Goal: Complete application form: Complete application form

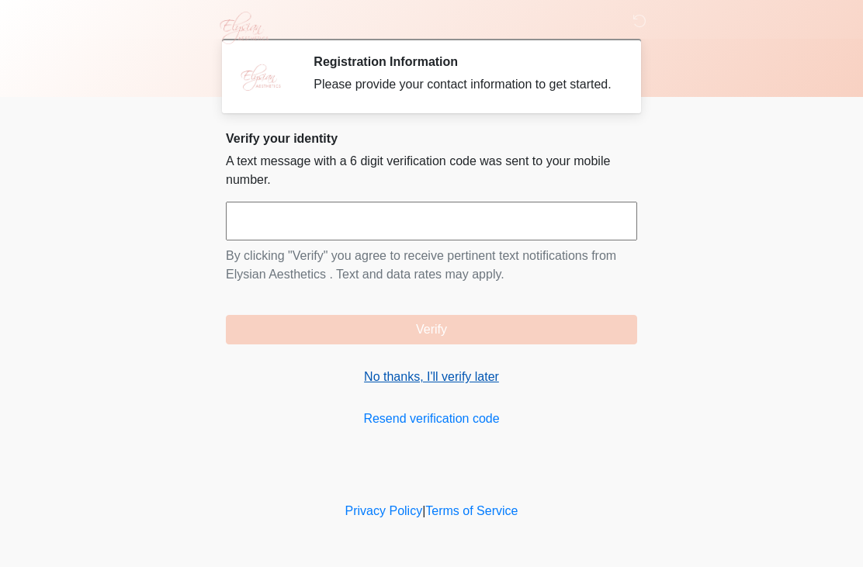
click at [420, 385] on link "No thanks, I'll verify later" at bounding box center [431, 377] width 411 height 19
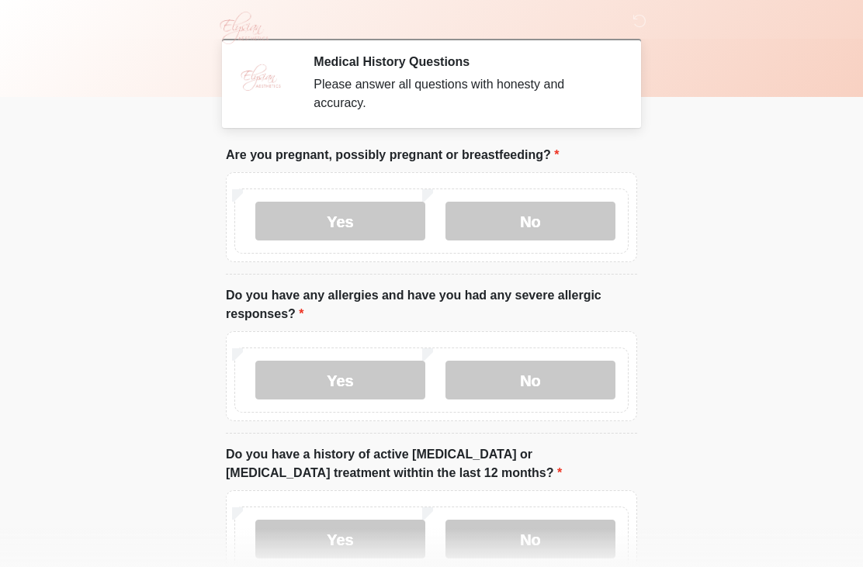
click at [532, 212] on label "No" at bounding box center [530, 221] width 170 height 39
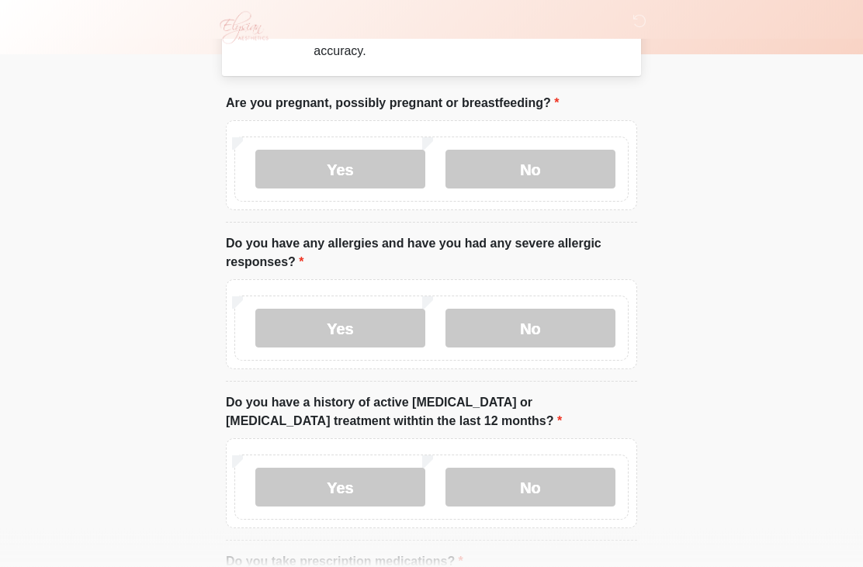
scroll to position [54, 0]
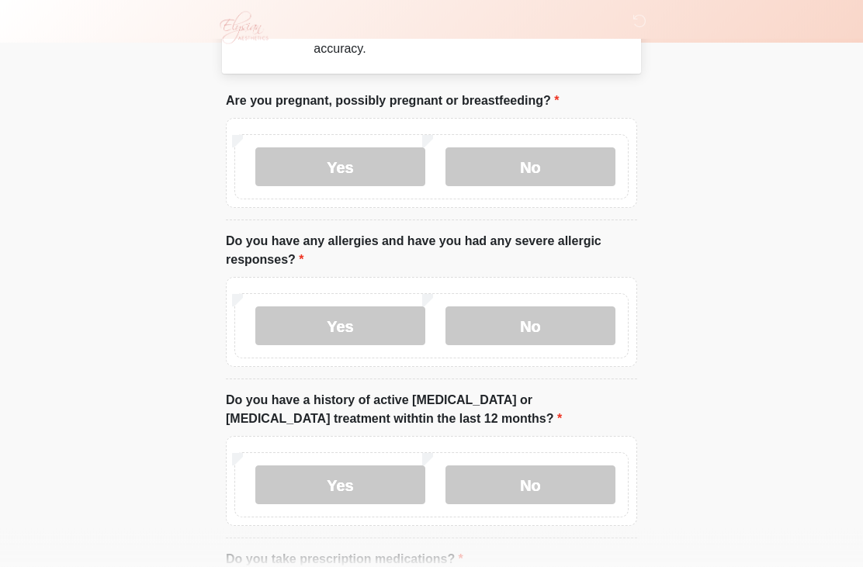
click at [371, 318] on label "Yes" at bounding box center [340, 326] width 170 height 39
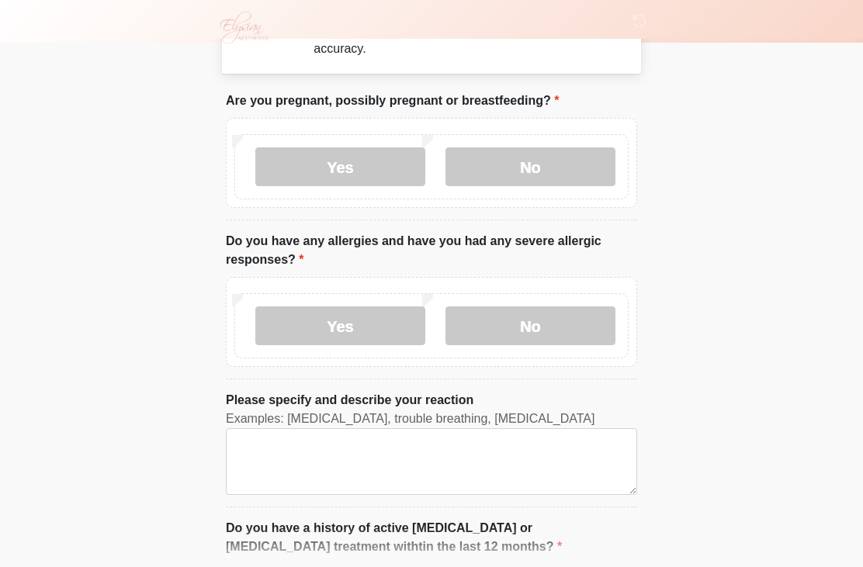
scroll to position [54, 0]
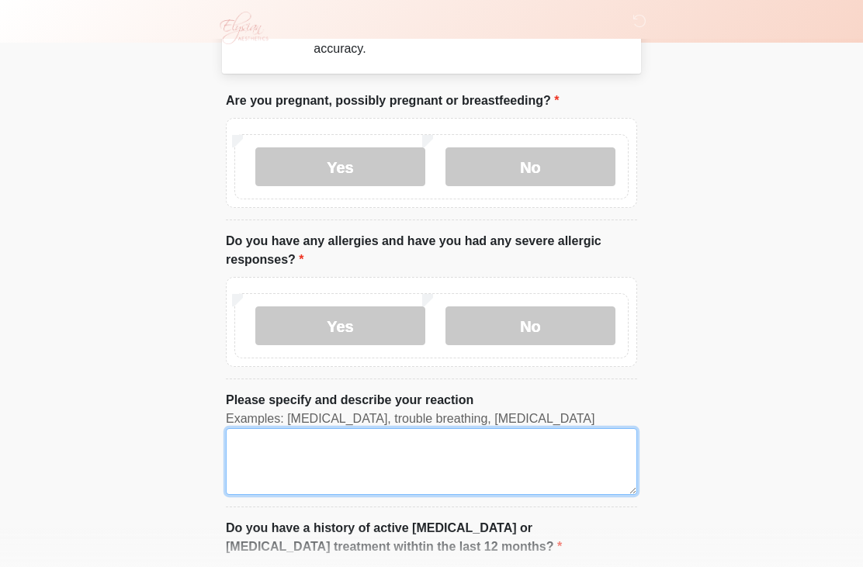
click at [418, 442] on textarea "Please specify and describe your reaction" at bounding box center [431, 461] width 411 height 67
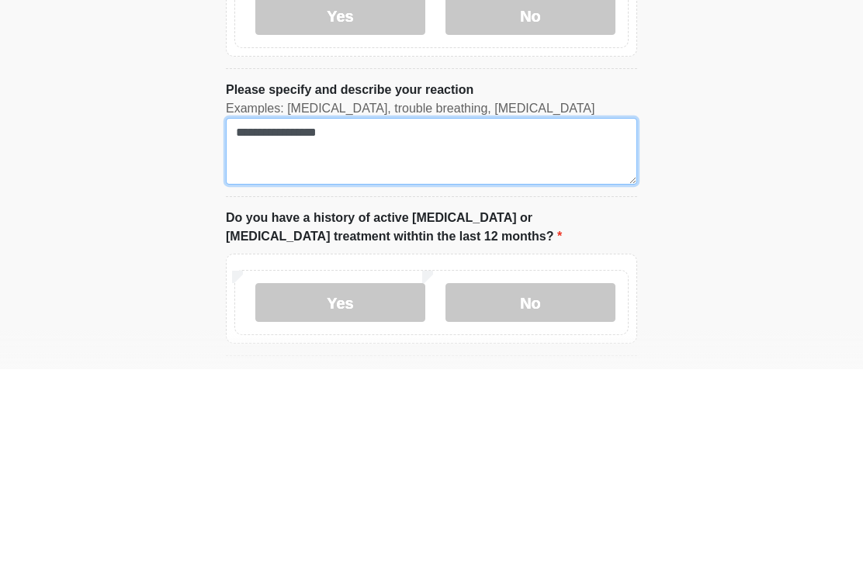
scroll to position [168, 0]
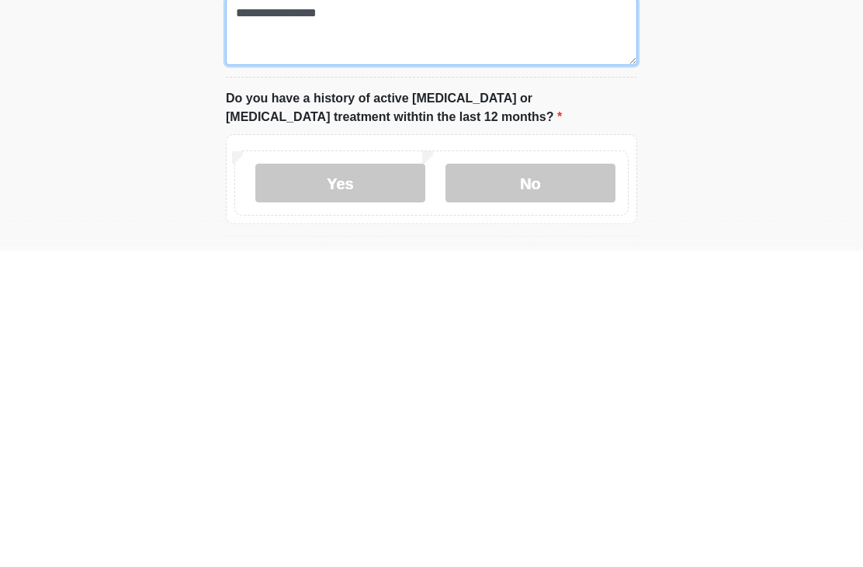
type textarea "**********"
click at [569, 480] on label "No" at bounding box center [530, 499] width 170 height 39
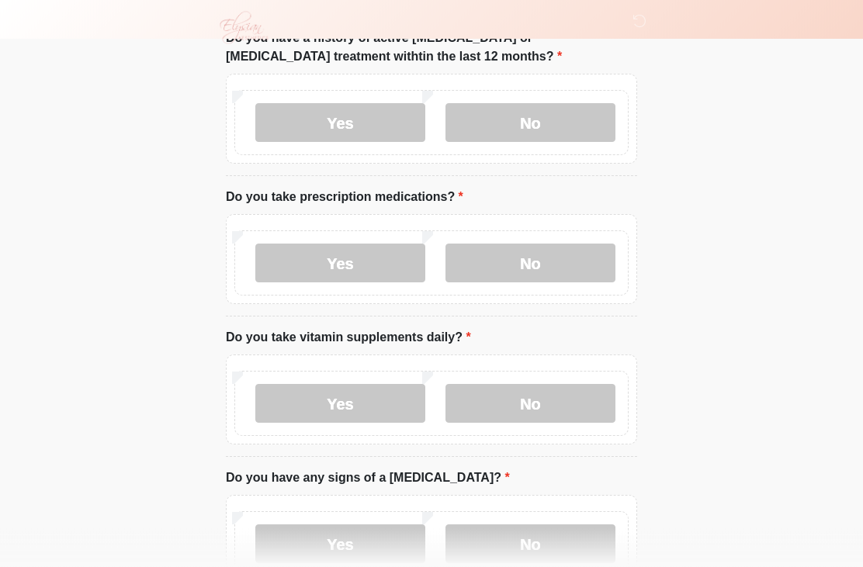
scroll to position [545, 0]
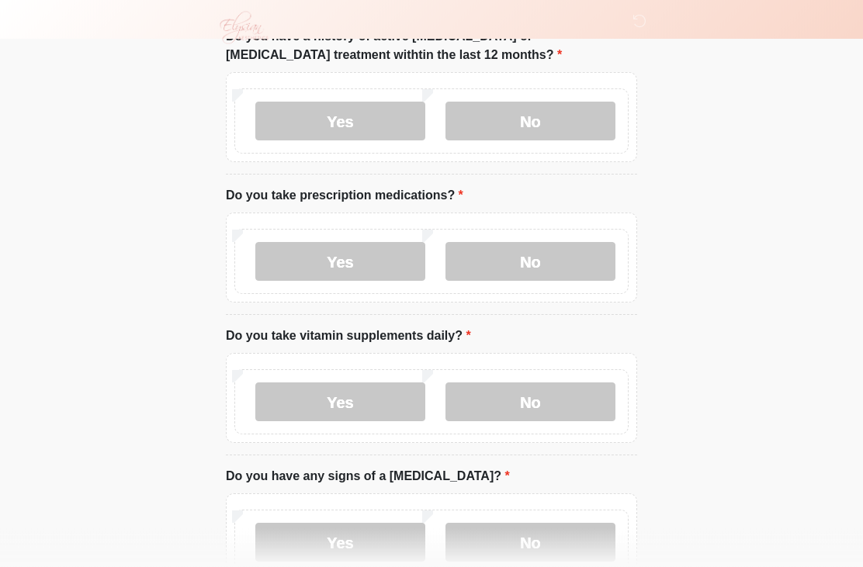
click at [561, 248] on label "No" at bounding box center [530, 262] width 170 height 39
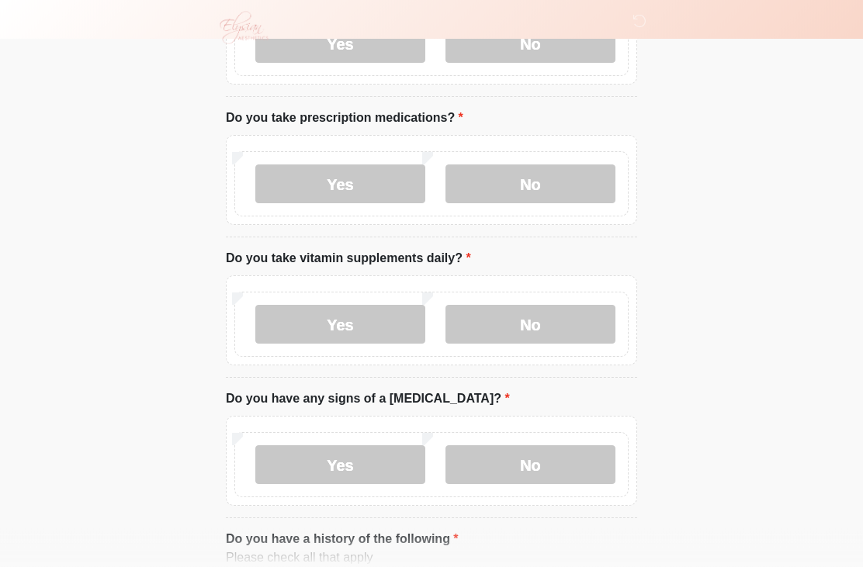
scroll to position [624, 0]
click at [558, 321] on label "No" at bounding box center [530, 324] width 170 height 39
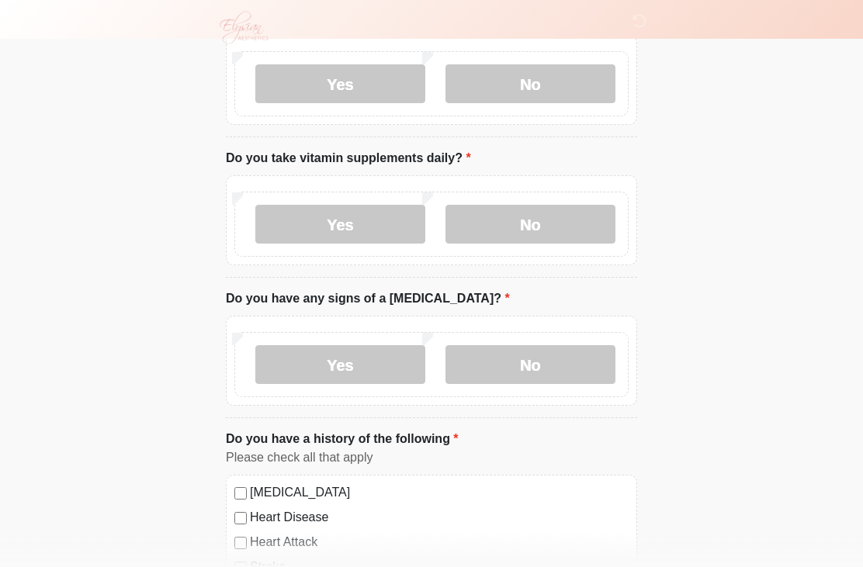
scroll to position [729, 0]
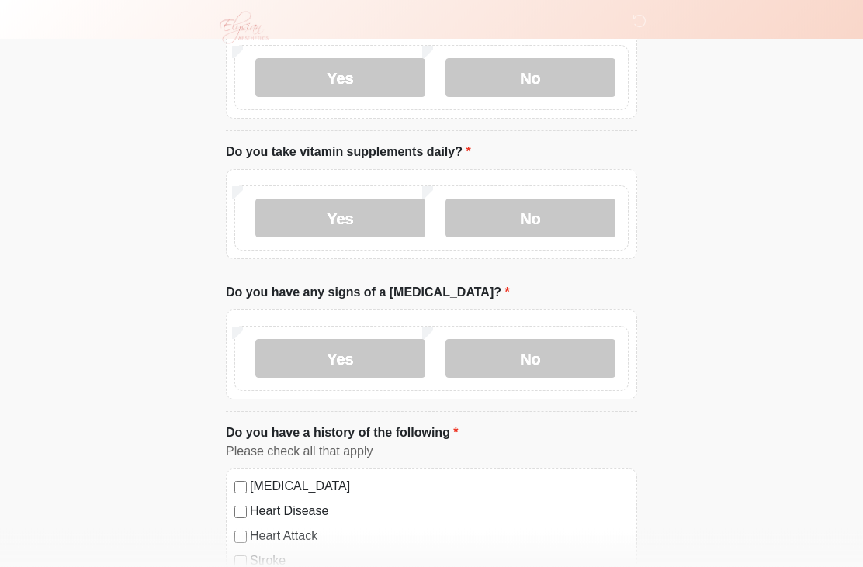
click at [563, 351] on label "No" at bounding box center [530, 359] width 170 height 39
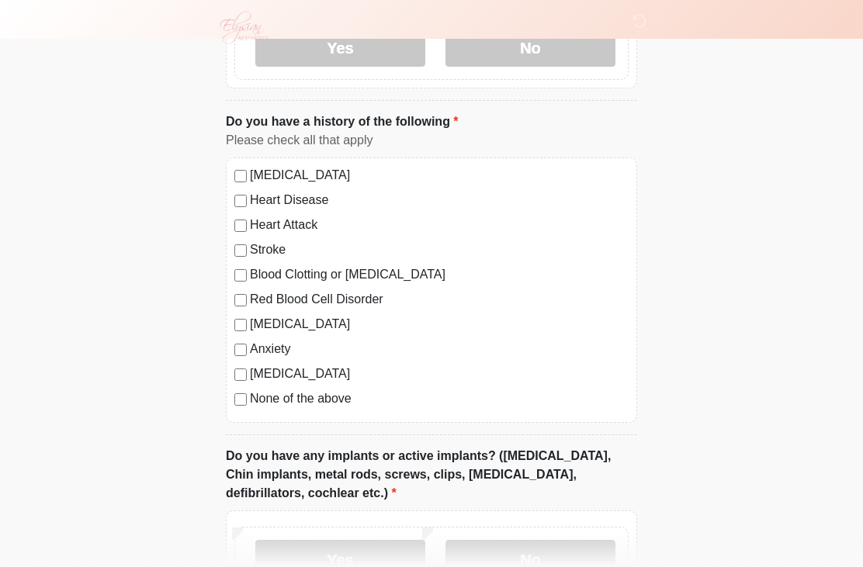
scroll to position [1043, 0]
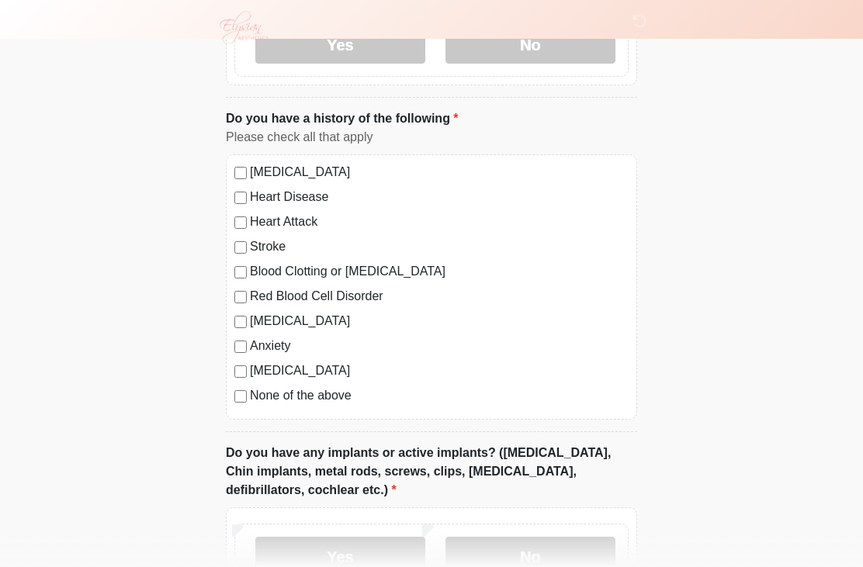
click at [258, 337] on label "Anxiety" at bounding box center [439, 346] width 379 height 19
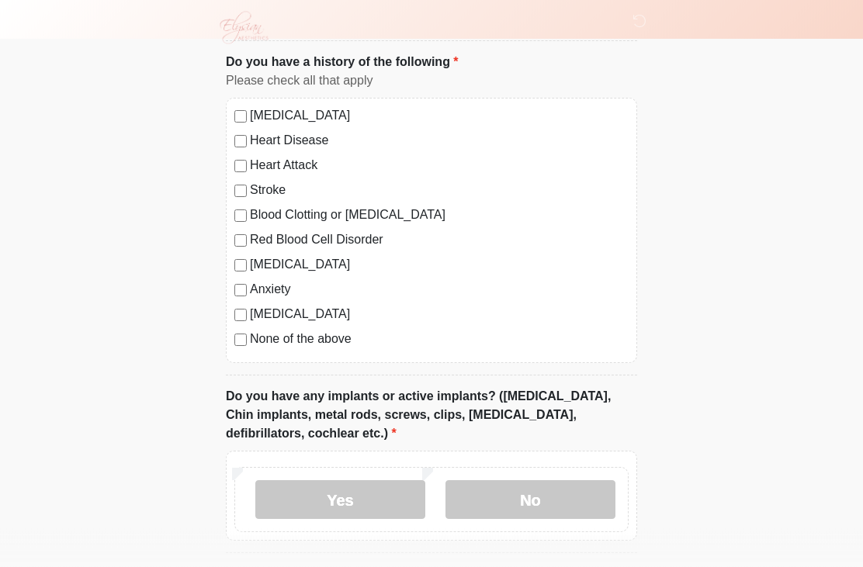
scroll to position [1108, 0]
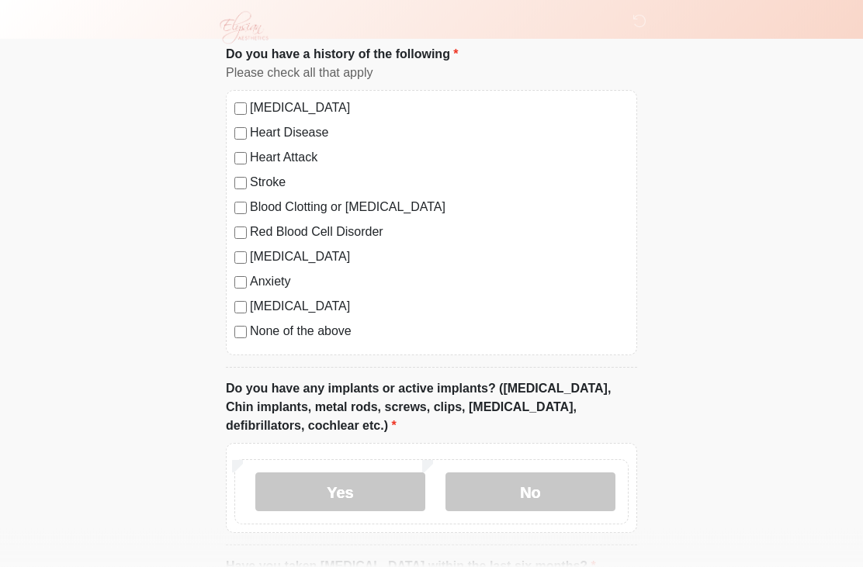
click at [560, 486] on label "No" at bounding box center [530, 492] width 170 height 39
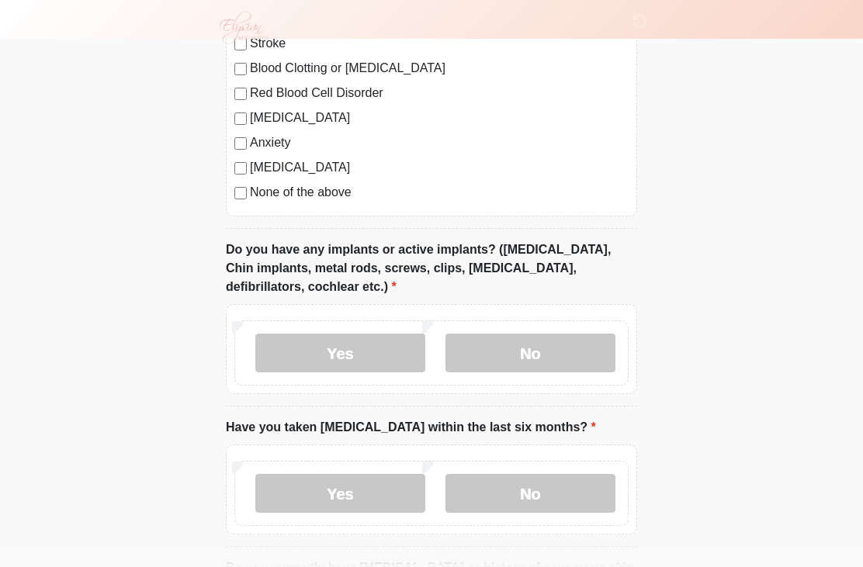
click at [569, 488] on label "No" at bounding box center [530, 494] width 170 height 39
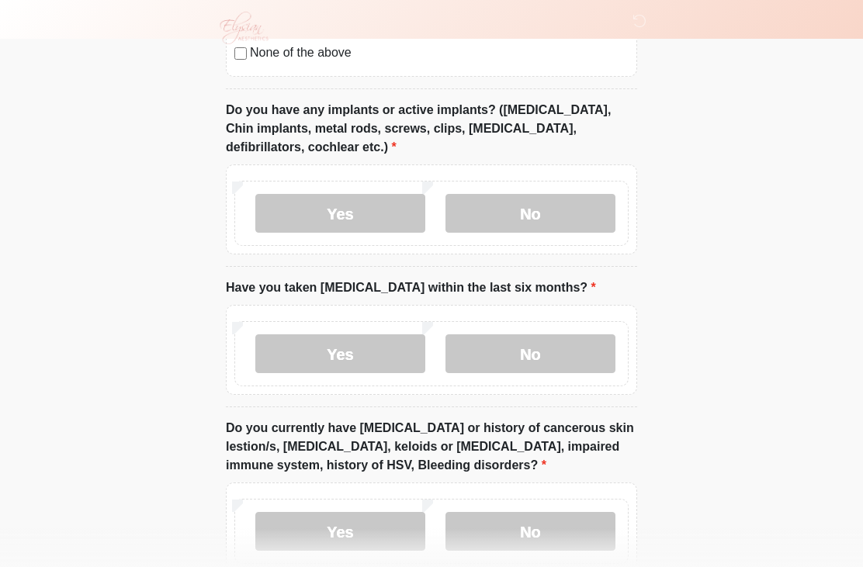
scroll to position [1402, 0]
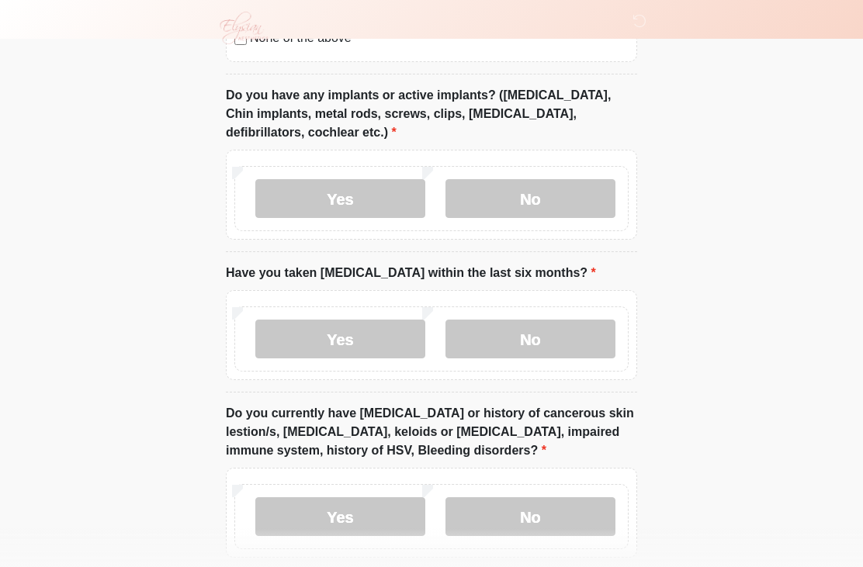
click at [565, 511] on label "No" at bounding box center [530, 516] width 170 height 39
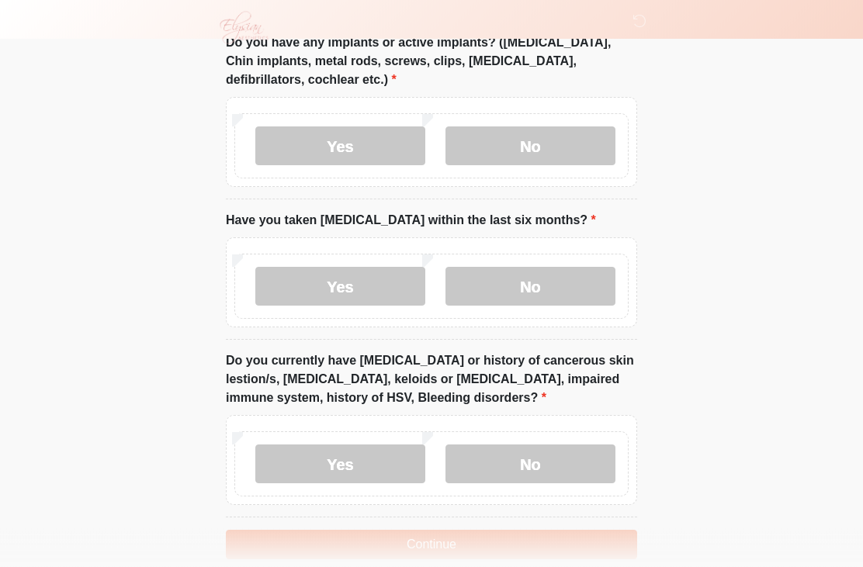
scroll to position [1477, 0]
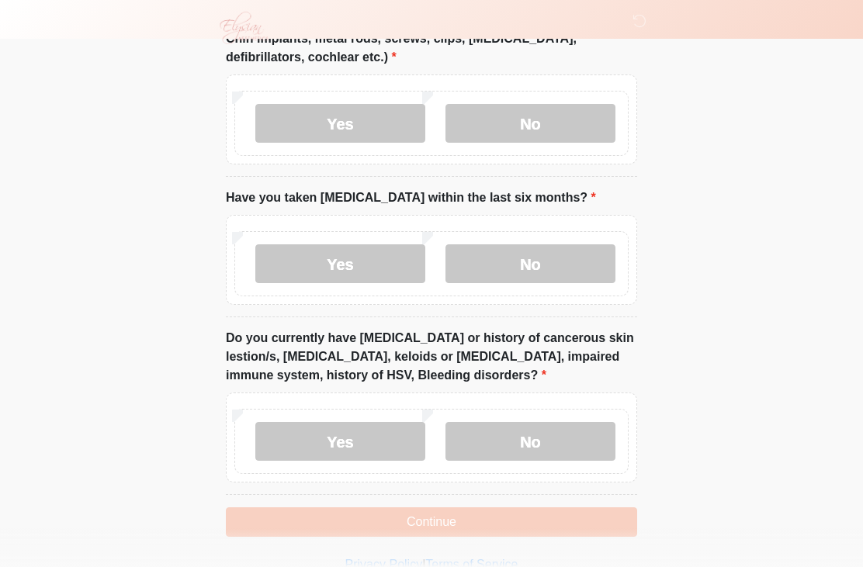
click at [499, 511] on button "Continue" at bounding box center [431, 521] width 411 height 29
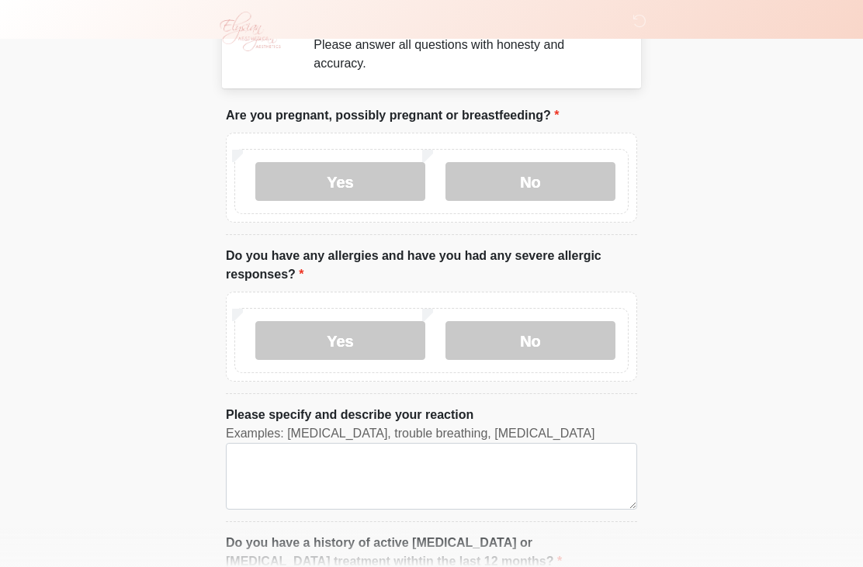
scroll to position [0, 0]
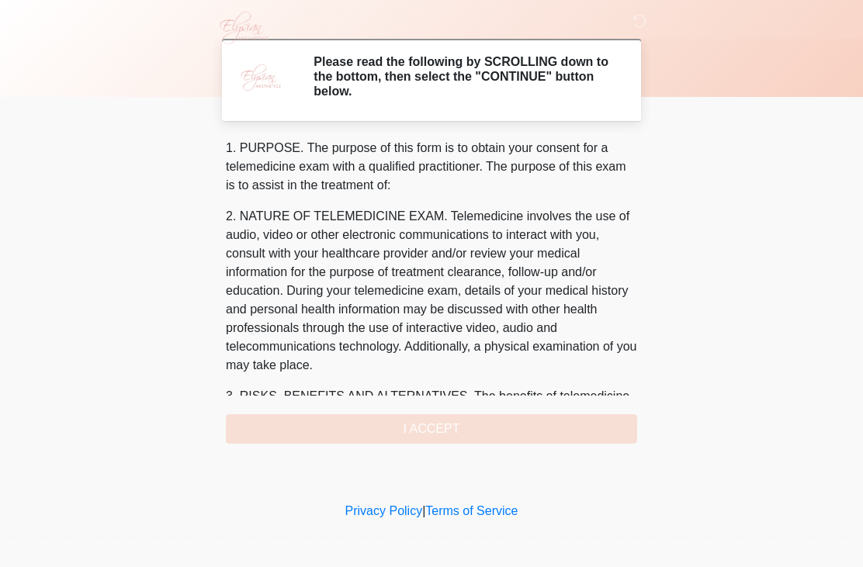
click at [501, 411] on div "1. PURPOSE. The purpose of this form is to obtain your consent for a telemedici…" at bounding box center [431, 291] width 411 height 305
click at [449, 423] on div "1. PURPOSE. The purpose of this form is to obtain your consent for a telemedici…" at bounding box center [431, 291] width 411 height 305
click at [450, 422] on div "1. PURPOSE. The purpose of this form is to obtain your consent for a telemedici…" at bounding box center [431, 291] width 411 height 305
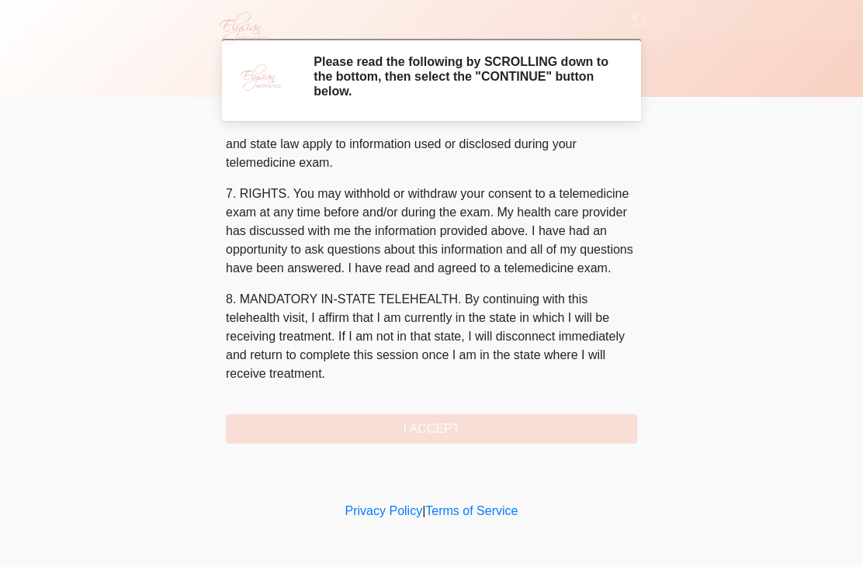
scroll to position [643, 0]
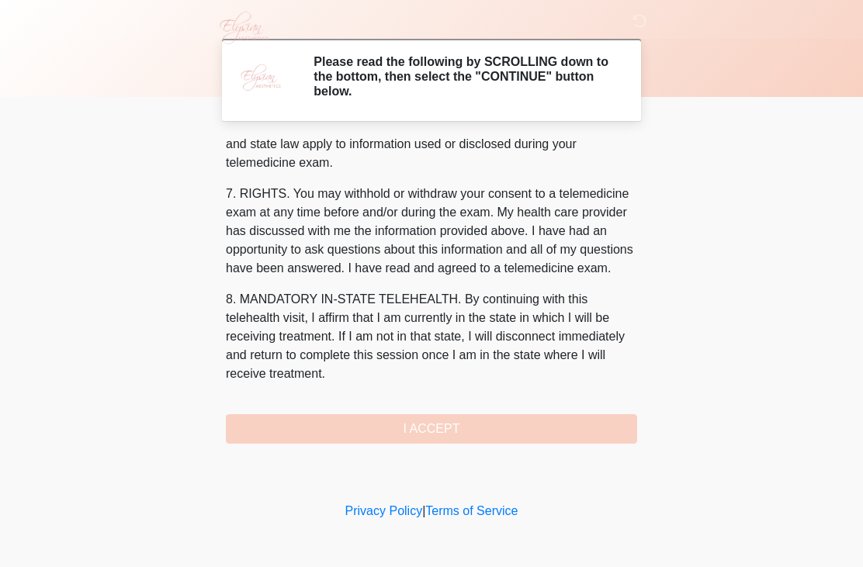
click at [463, 421] on button "I ACCEPT" at bounding box center [431, 428] width 411 height 29
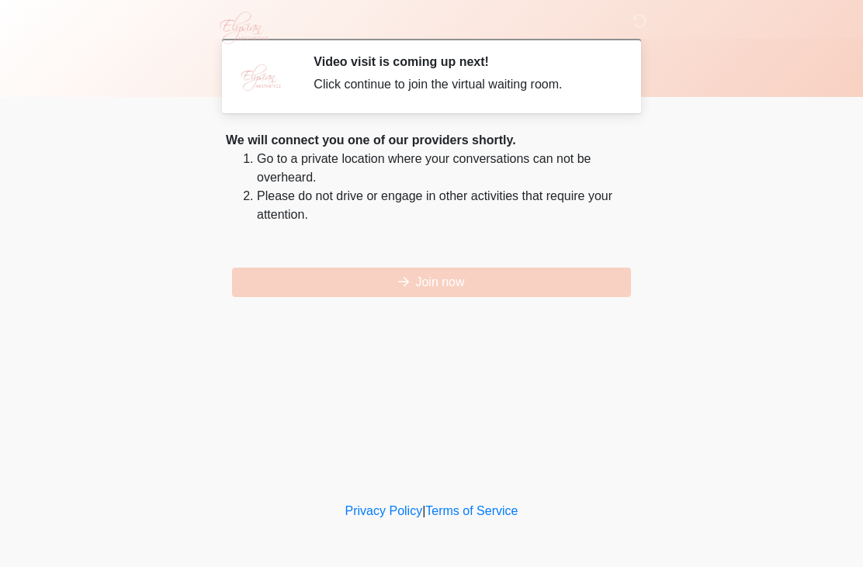
click at [513, 274] on button "Join now" at bounding box center [431, 282] width 399 height 29
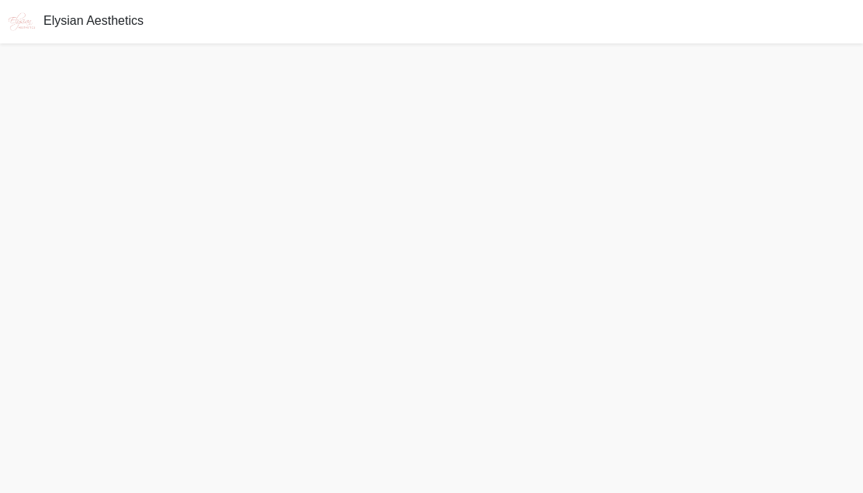
scroll to position [5, 0]
